Goal: Transaction & Acquisition: Book appointment/travel/reservation

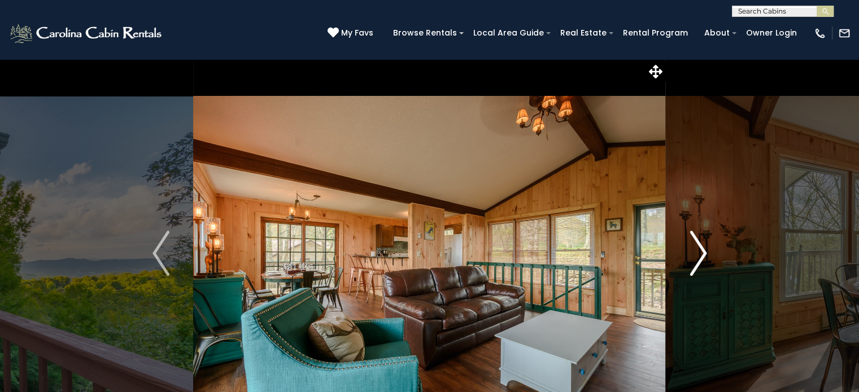
click at [705, 248] on img "Next" at bounding box center [698, 253] width 17 height 45
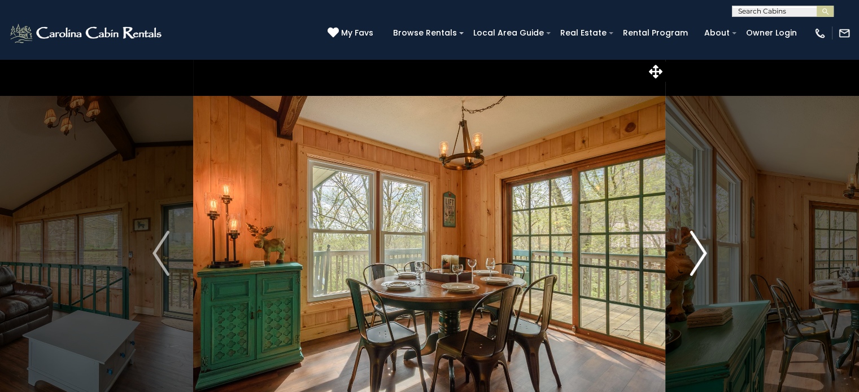
click at [703, 248] on img "Next" at bounding box center [698, 253] width 17 height 45
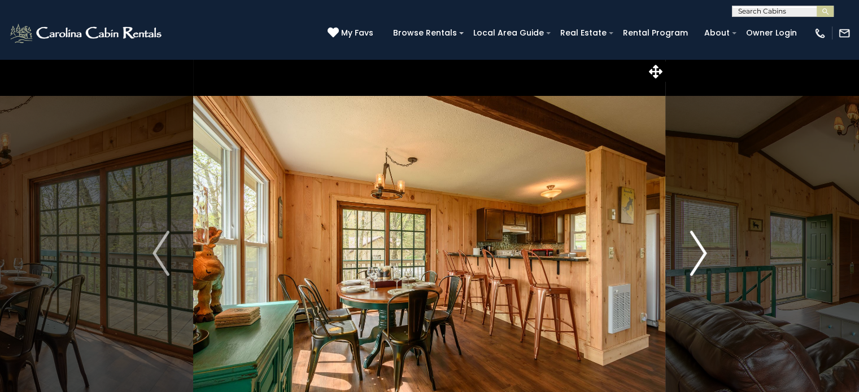
click at [703, 248] on img "Next" at bounding box center [698, 253] width 17 height 45
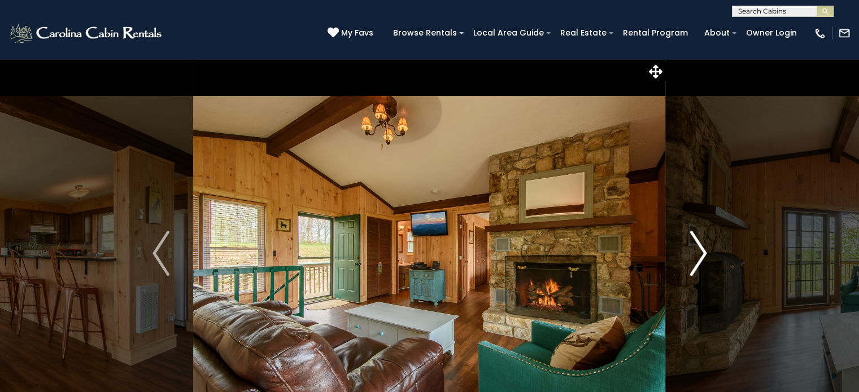
click at [703, 248] on img "Next" at bounding box center [698, 253] width 17 height 45
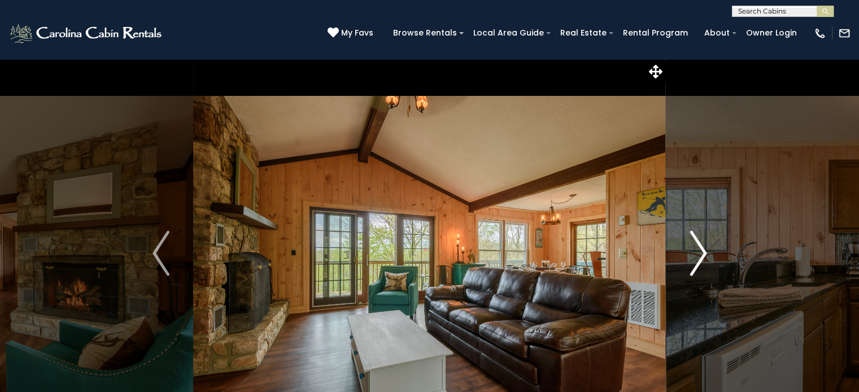
click at [703, 248] on img "Next" at bounding box center [698, 253] width 17 height 45
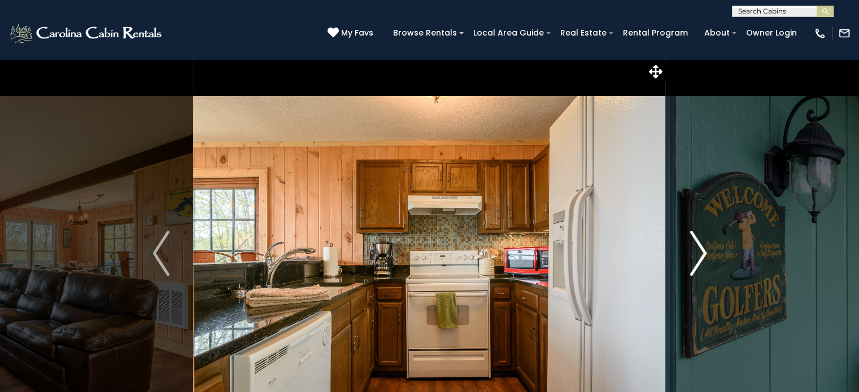
click at [703, 248] on img "Next" at bounding box center [698, 253] width 17 height 45
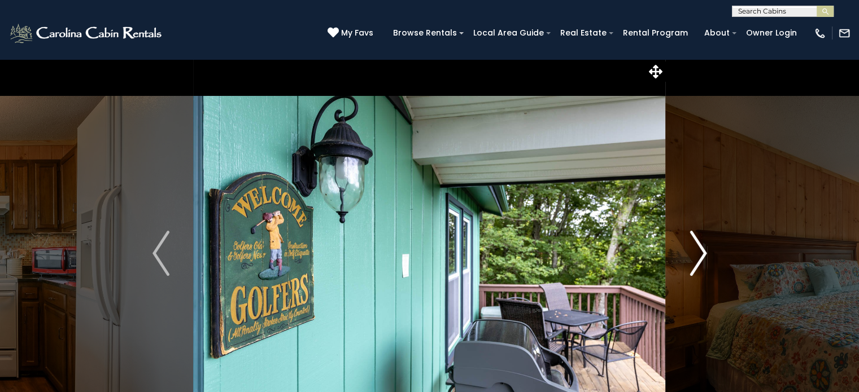
click at [703, 248] on img "Next" at bounding box center [698, 253] width 17 height 45
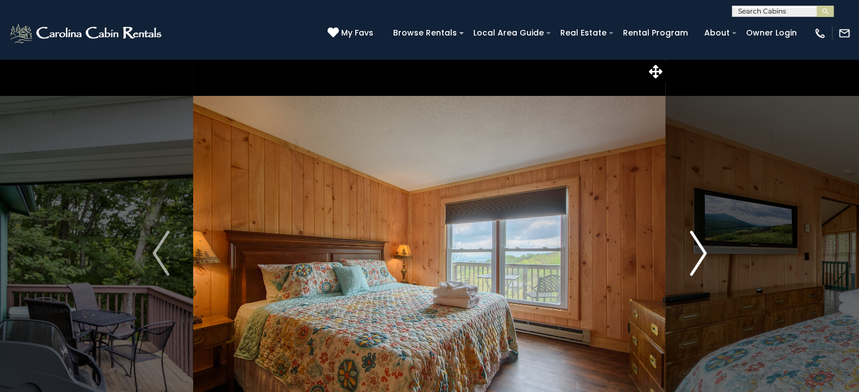
click at [703, 248] on img "Next" at bounding box center [698, 253] width 17 height 45
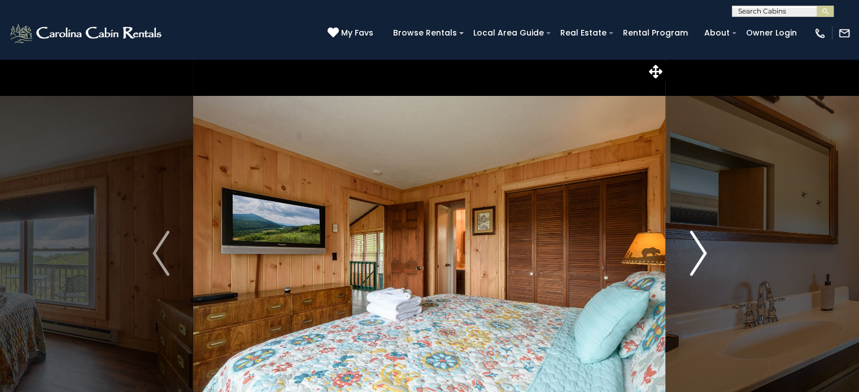
click at [703, 248] on img "Next" at bounding box center [698, 253] width 17 height 45
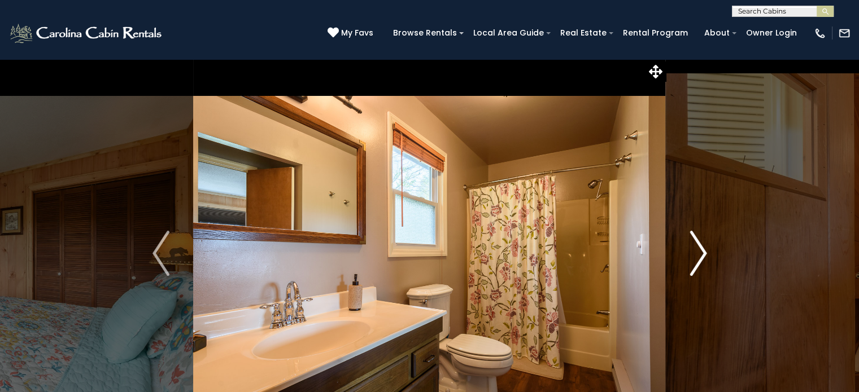
click at [703, 248] on img "Next" at bounding box center [698, 253] width 17 height 45
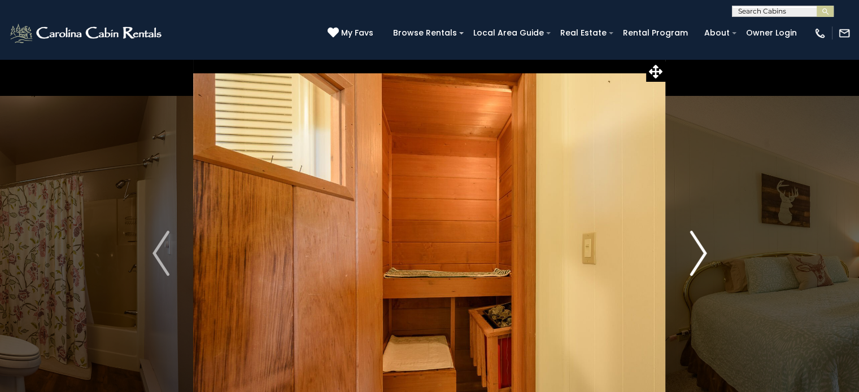
click at [702, 248] on img "Next" at bounding box center [698, 253] width 17 height 45
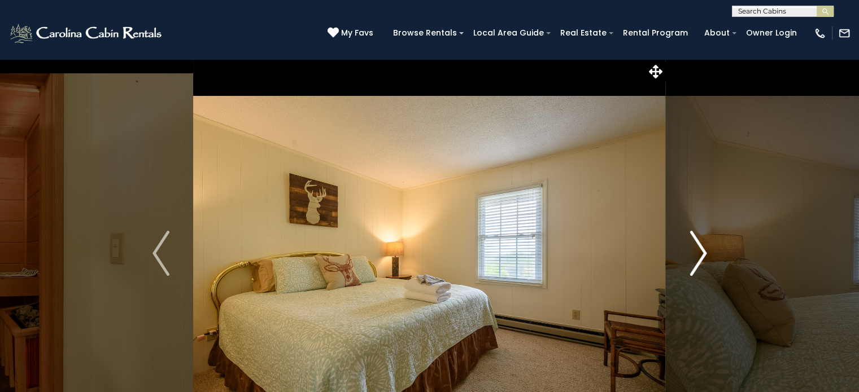
click at [701, 248] on img "Next" at bounding box center [698, 253] width 17 height 45
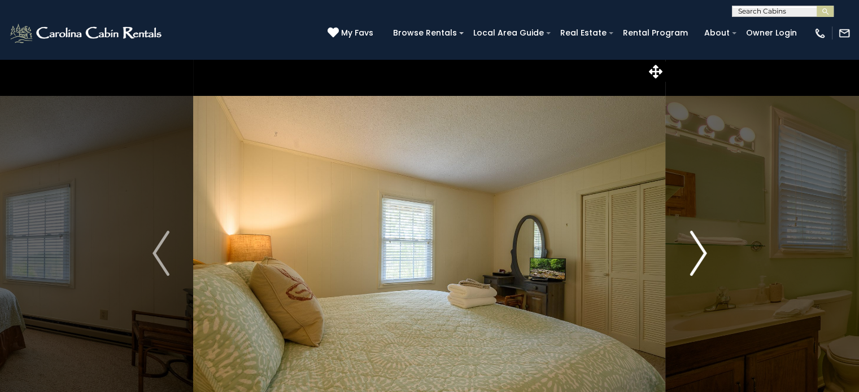
click at [701, 248] on img "Next" at bounding box center [698, 253] width 17 height 45
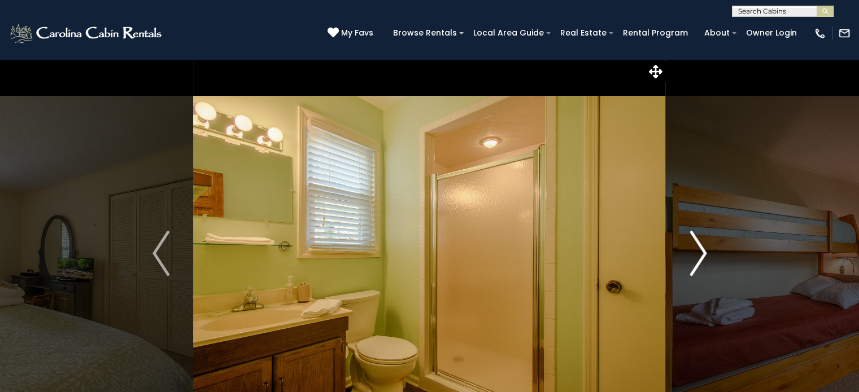
click at [700, 247] on img "Next" at bounding box center [698, 253] width 17 height 45
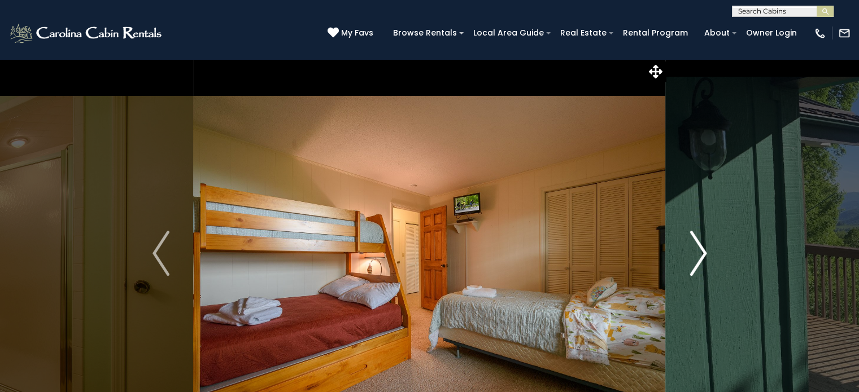
click at [700, 247] on img "Next" at bounding box center [698, 253] width 17 height 45
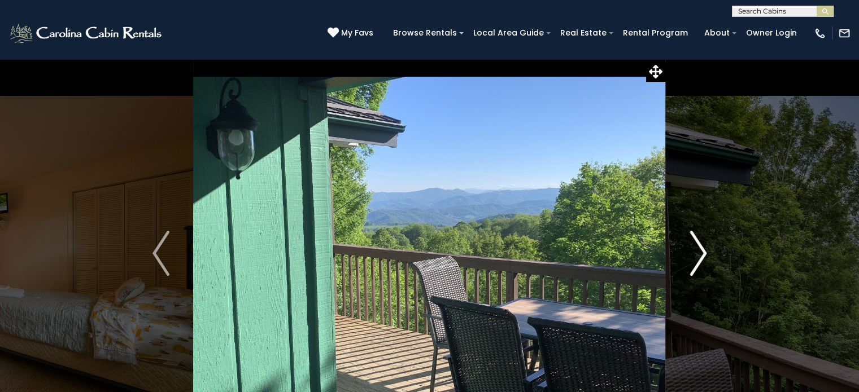
click at [700, 247] on img "Next" at bounding box center [698, 253] width 17 height 45
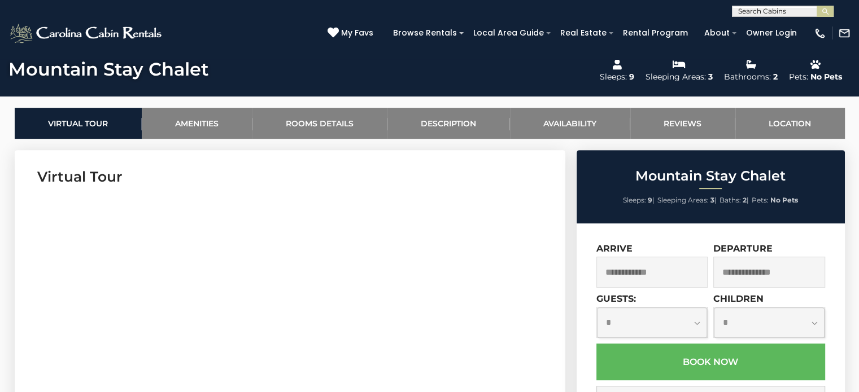
scroll to position [508, 0]
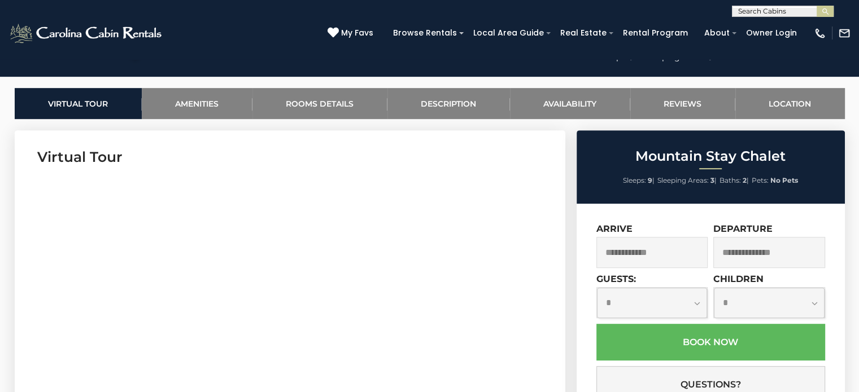
click at [676, 243] on input "text" at bounding box center [652, 252] width 112 height 31
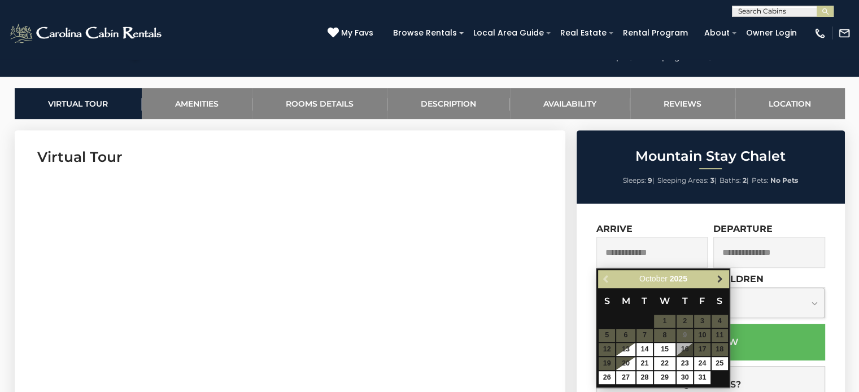
click at [717, 280] on span "Next" at bounding box center [720, 279] width 9 height 9
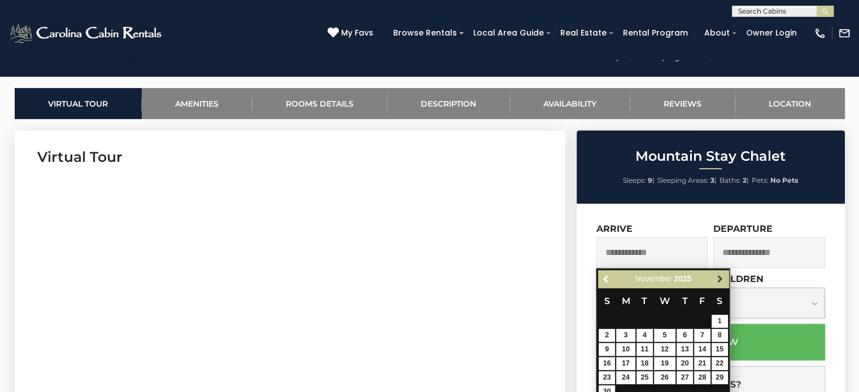
click at [718, 280] on span "Next" at bounding box center [720, 279] width 9 height 9
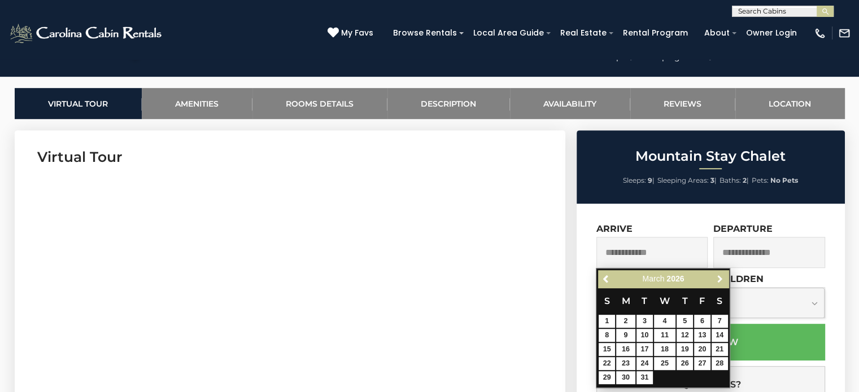
click at [718, 280] on span "Next" at bounding box center [720, 279] width 9 height 9
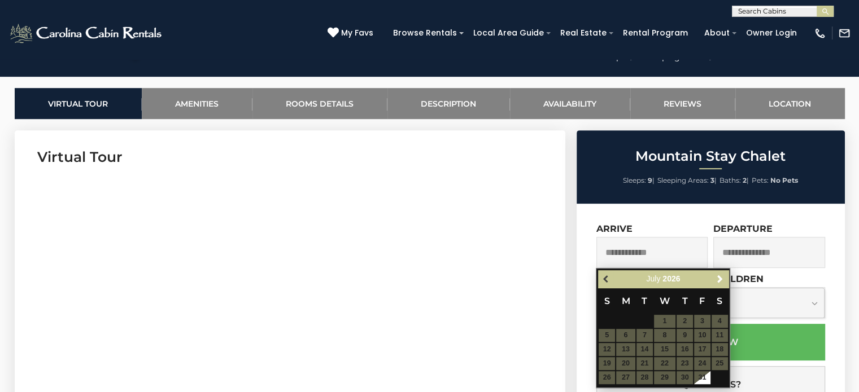
click at [609, 277] on span "Previous" at bounding box center [606, 279] width 9 height 9
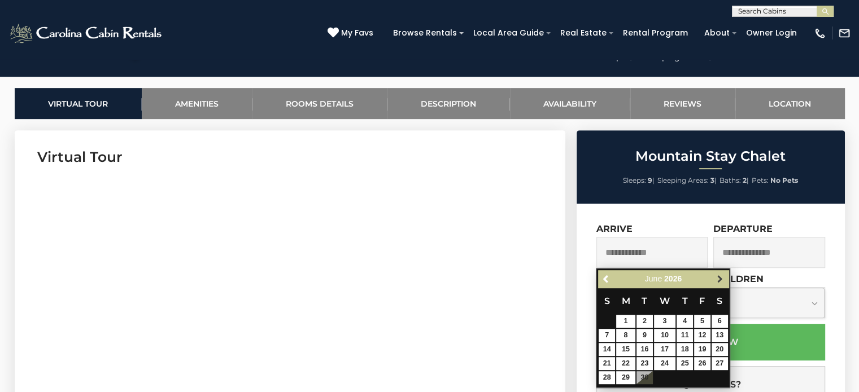
click at [718, 277] on span "Next" at bounding box center [720, 279] width 9 height 9
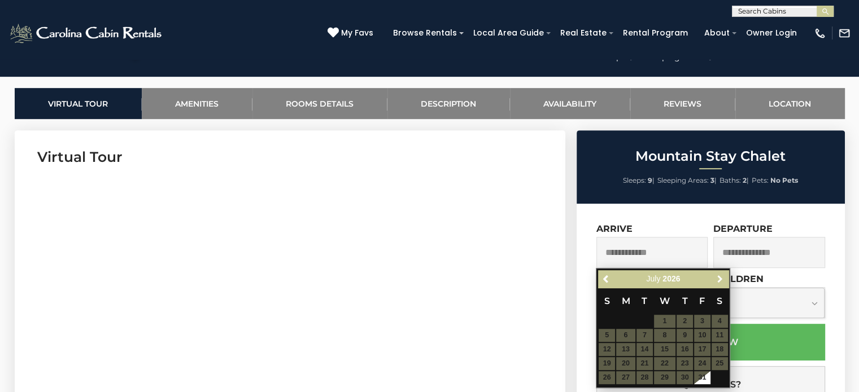
click at [718, 277] on span "Next" at bounding box center [720, 279] width 9 height 9
click at [605, 281] on span "Previous" at bounding box center [606, 279] width 9 height 9
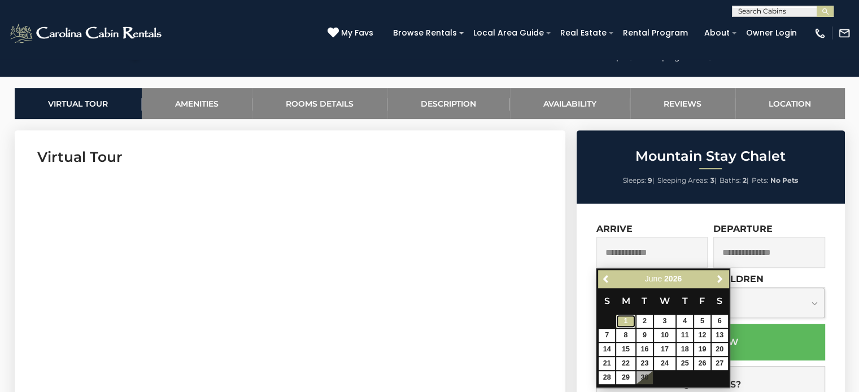
click at [630, 321] on link "1" at bounding box center [625, 321] width 19 height 13
type input "**********"
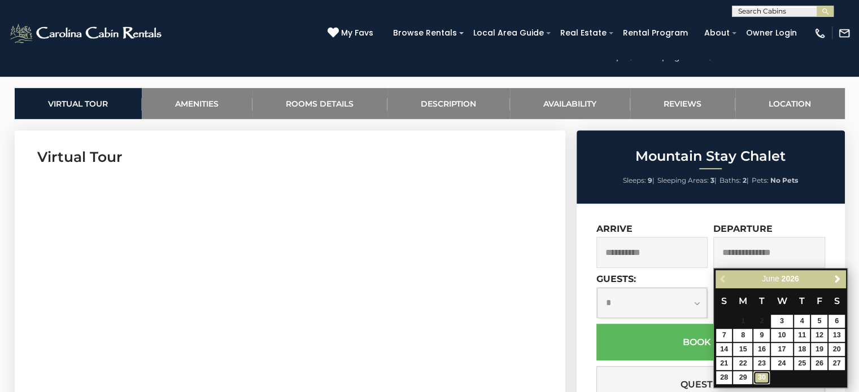
click at [761, 382] on link "30" at bounding box center [761, 378] width 16 height 13
type input "**********"
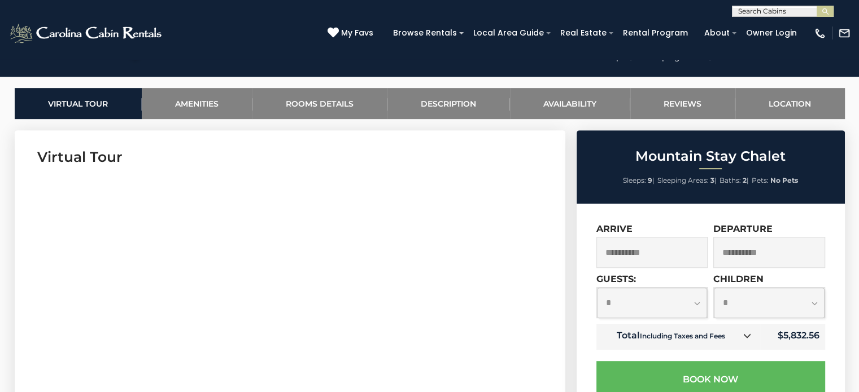
click at [680, 307] on select "**********" at bounding box center [652, 303] width 111 height 30
select select "*"
click at [597, 288] on select "**********" at bounding box center [652, 303] width 111 height 30
